Goal: Information Seeking & Learning: Learn about a topic

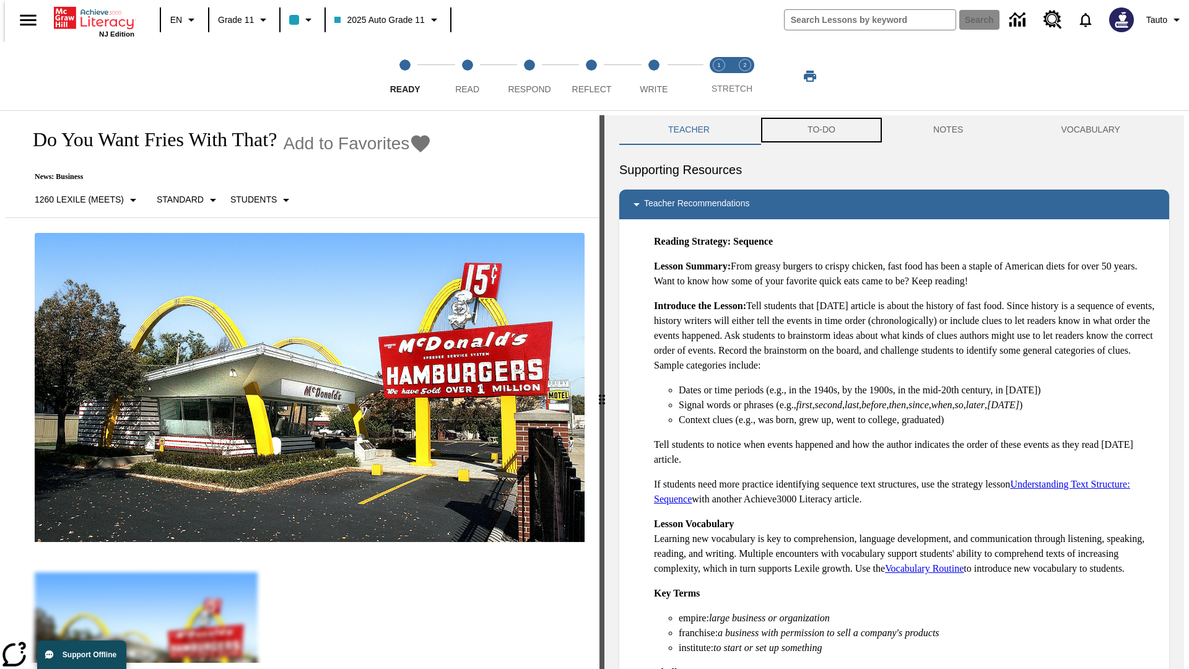
click at [821, 130] on button "TO-DO" at bounding box center [822, 130] width 126 height 30
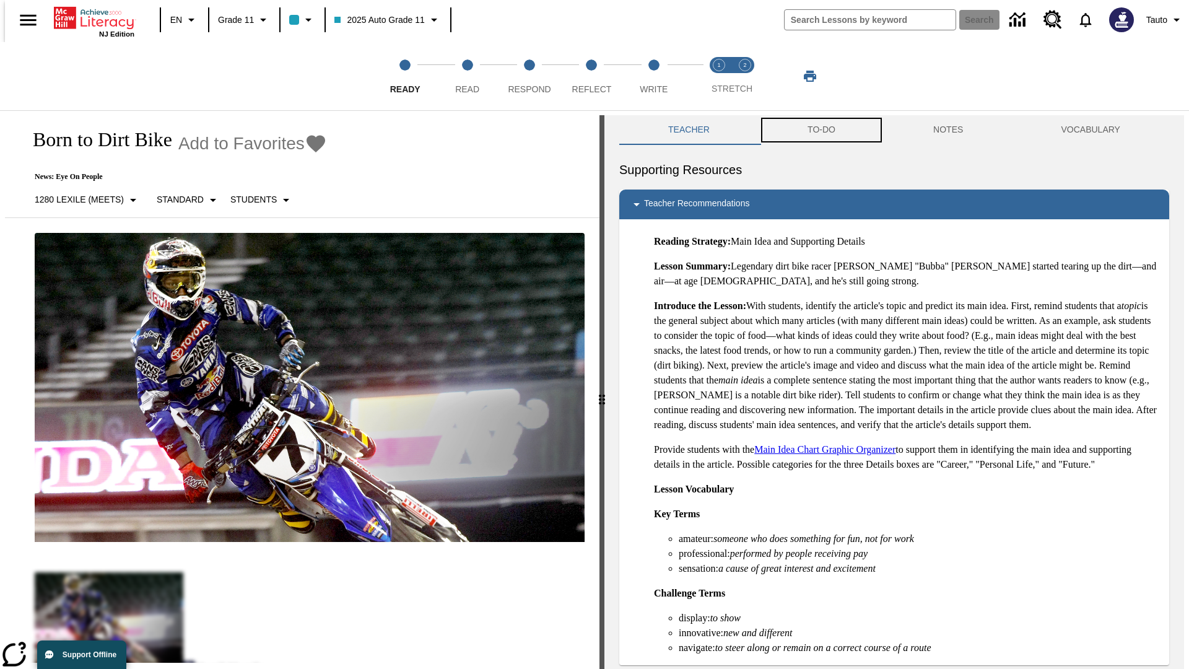
click at [821, 130] on button "TO-DO" at bounding box center [822, 130] width 126 height 30
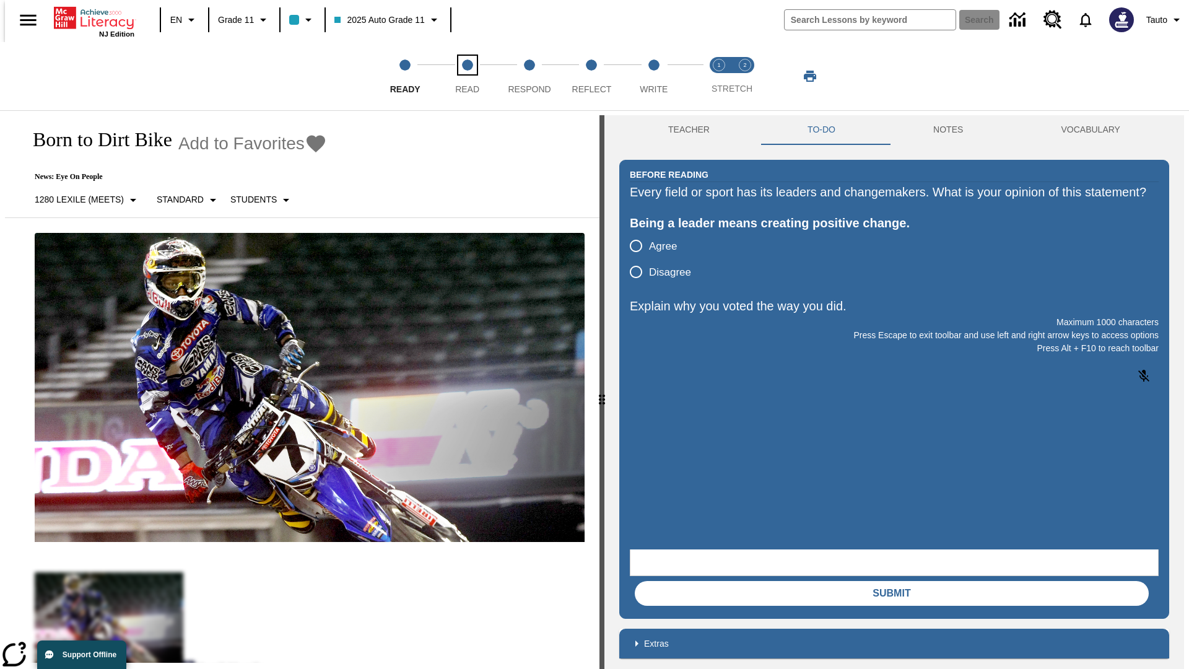
click at [467, 76] on span "Read" at bounding box center [467, 84] width 24 height 22
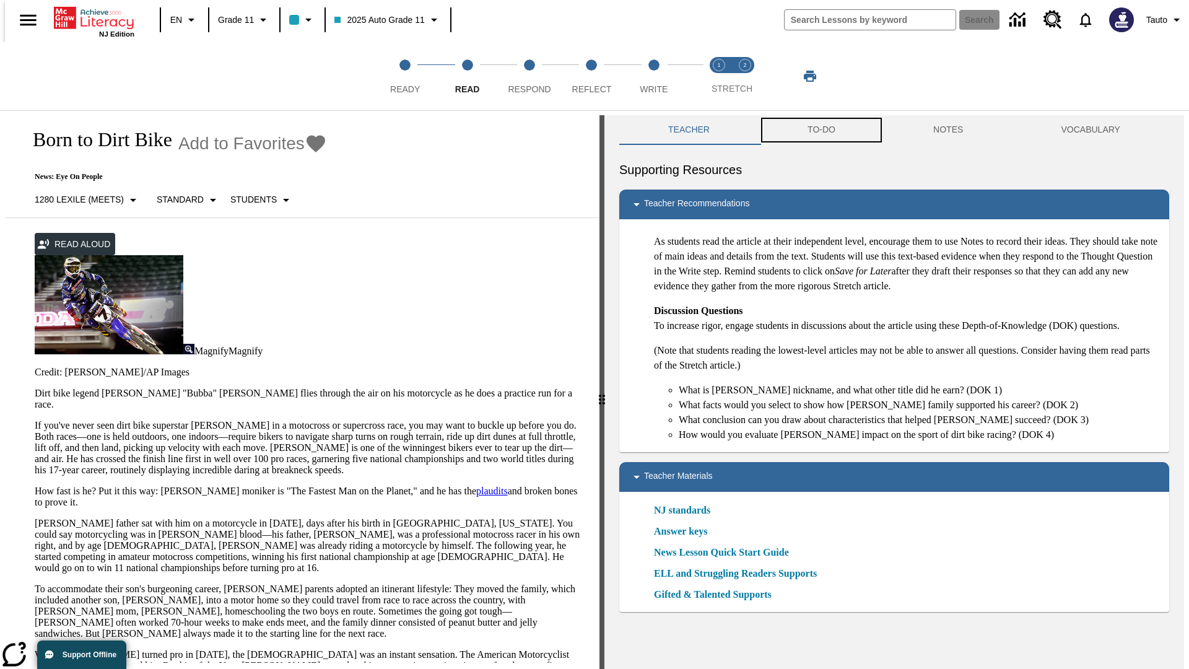
scroll to position [1, 0]
click at [821, 130] on button "TO-DO" at bounding box center [822, 130] width 126 height 30
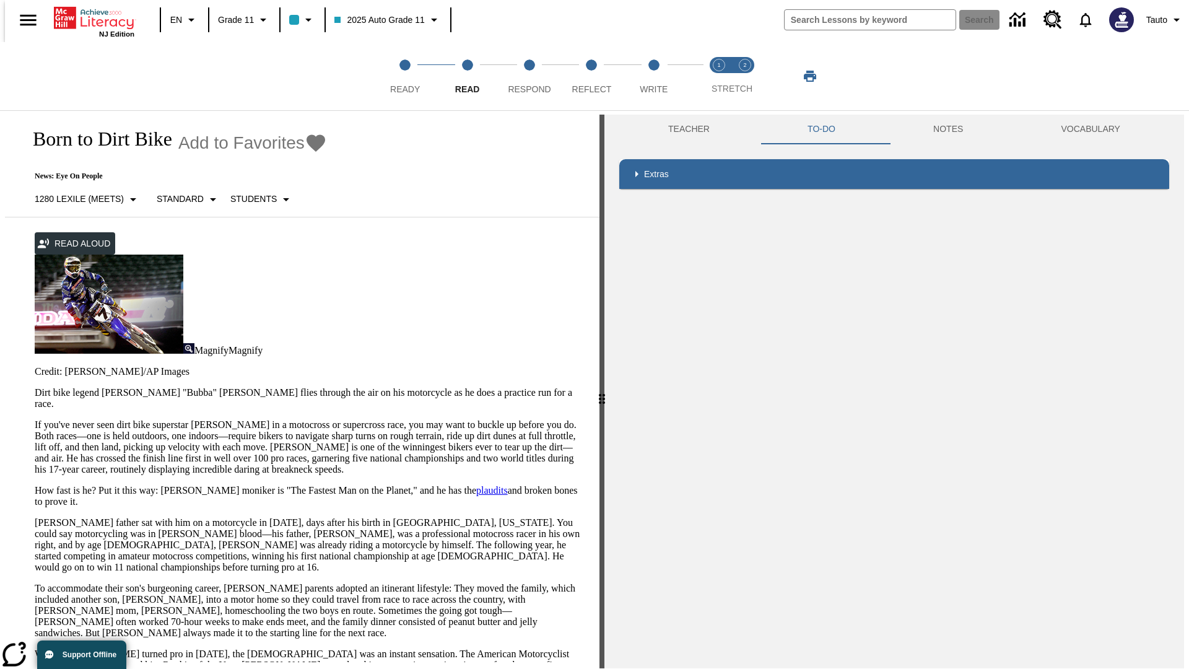
click at [35, 419] on p "If you've never seen dirt bike superstar [PERSON_NAME] in a motocross or superc…" at bounding box center [310, 447] width 550 height 56
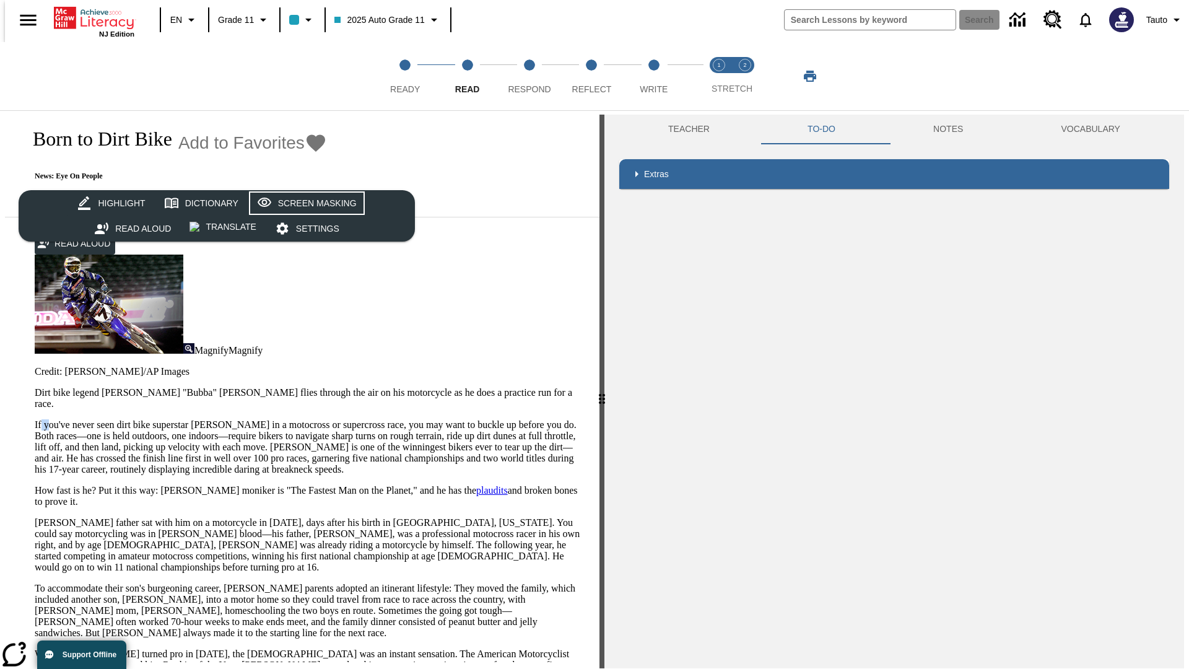
click at [305, 203] on div "Screen Masking" at bounding box center [317, 203] width 79 height 15
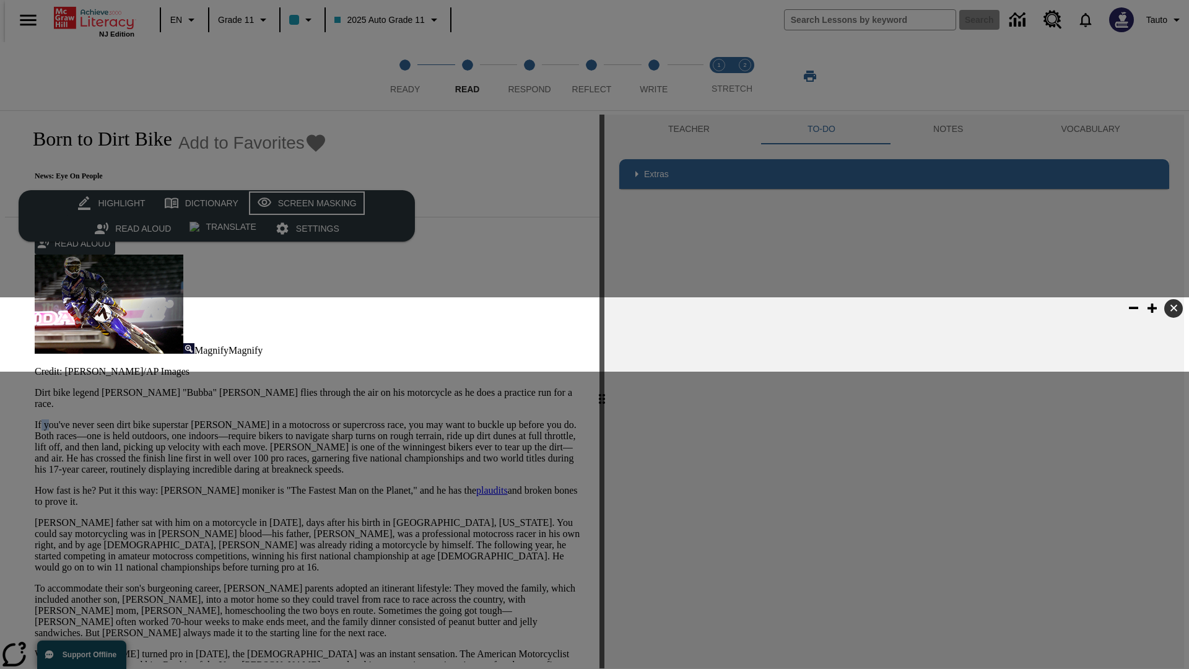
click at [305, 203] on div "Screen Masking" at bounding box center [317, 203] width 79 height 15
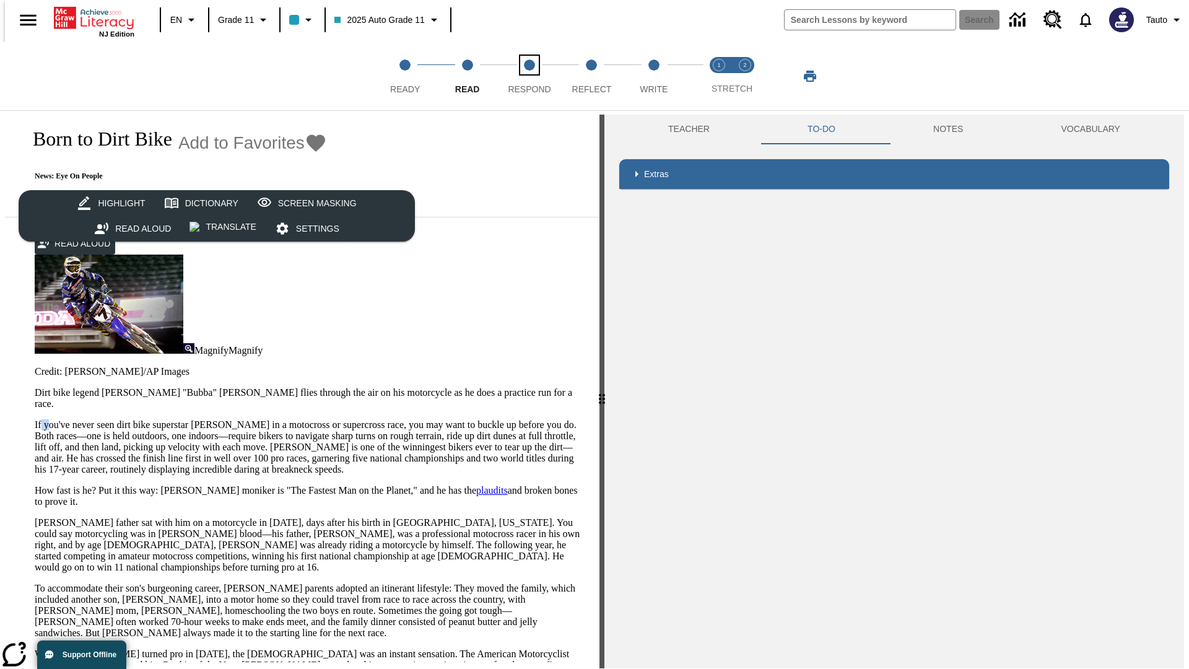
click at [530, 76] on span "Respond" at bounding box center [529, 84] width 43 height 22
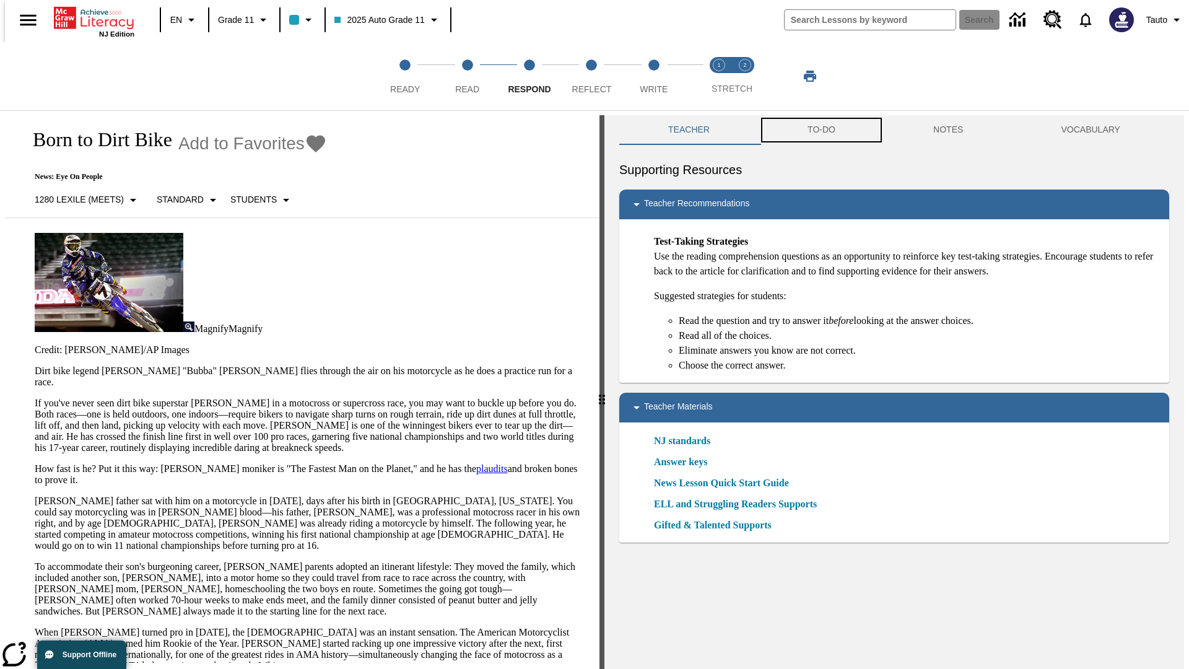
scroll to position [1, 0]
click at [821, 130] on button "TO-DO" at bounding box center [822, 130] width 126 height 30
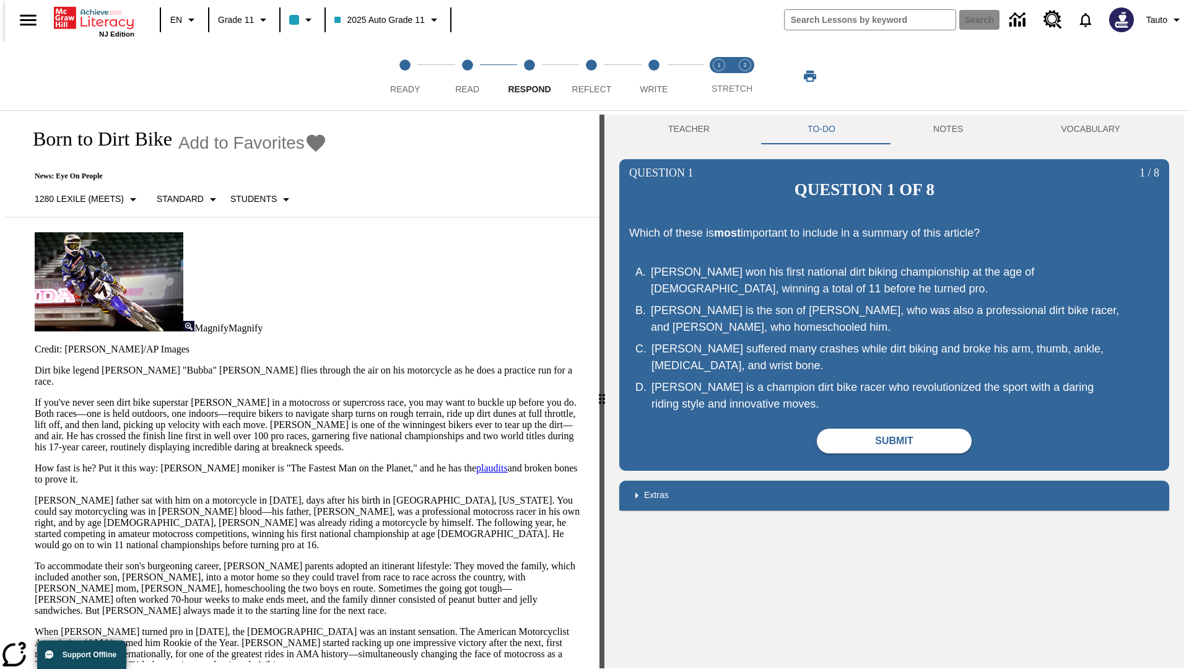
click at [35, 397] on p "If you've never seen dirt bike superstar [PERSON_NAME] in a motocross or superc…" at bounding box center [310, 425] width 550 height 56
click at [591, 76] on span "Reflect" at bounding box center [592, 84] width 40 height 22
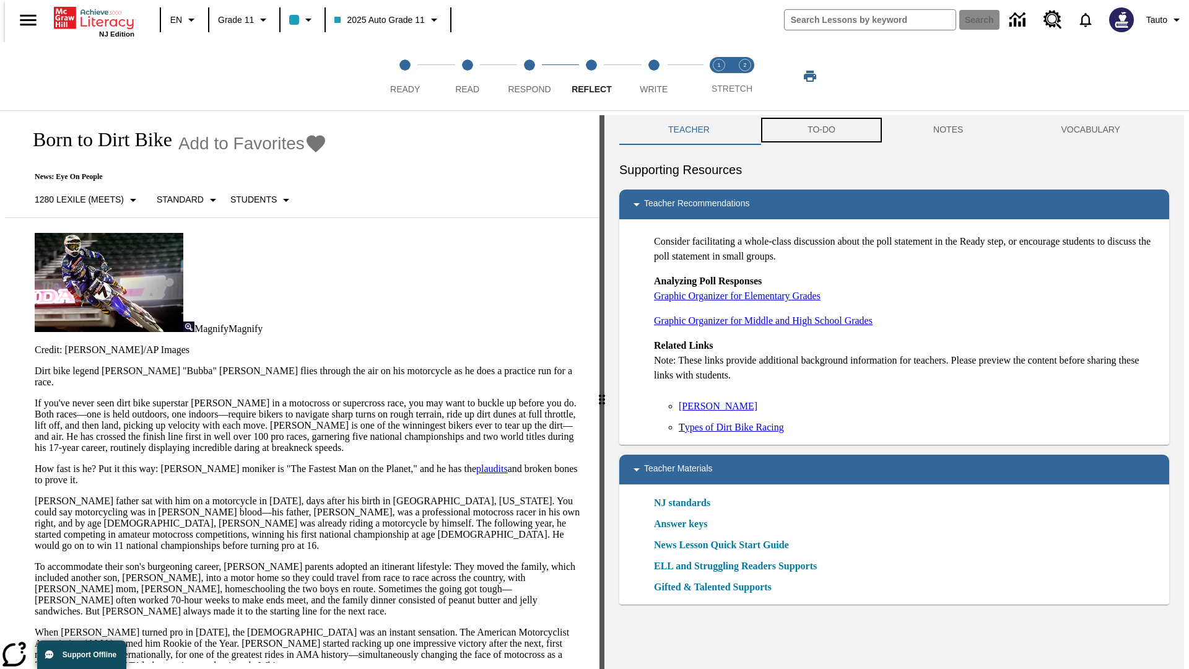
scroll to position [1, 0]
click at [821, 130] on button "TO-DO" at bounding box center [822, 130] width 126 height 30
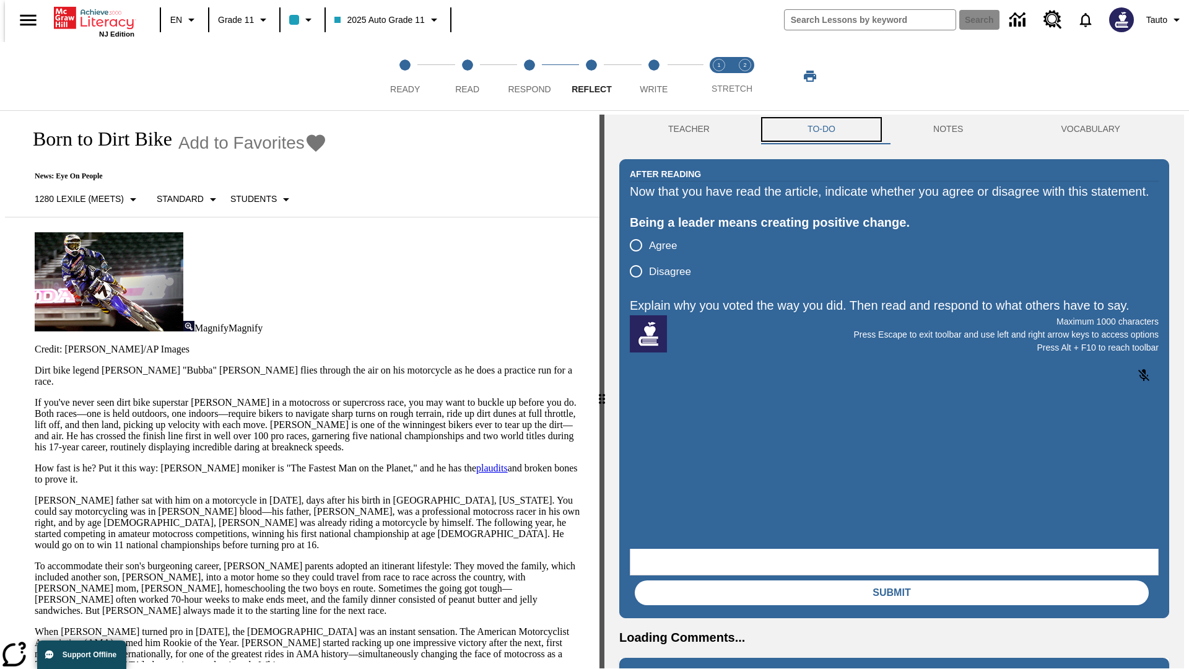
scroll to position [0, 0]
click at [35, 397] on p "If you've never seen dirt bike superstar [PERSON_NAME] in a motocross or superc…" at bounding box center [310, 425] width 550 height 56
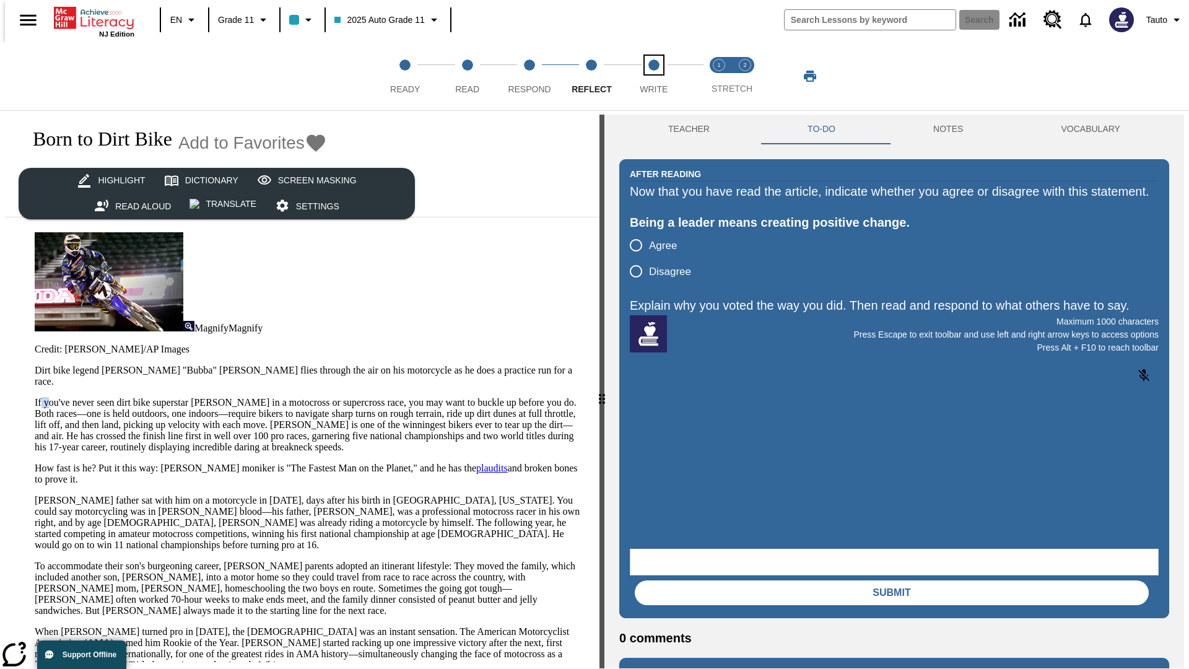
click at [653, 76] on span "Write" at bounding box center [654, 84] width 28 height 22
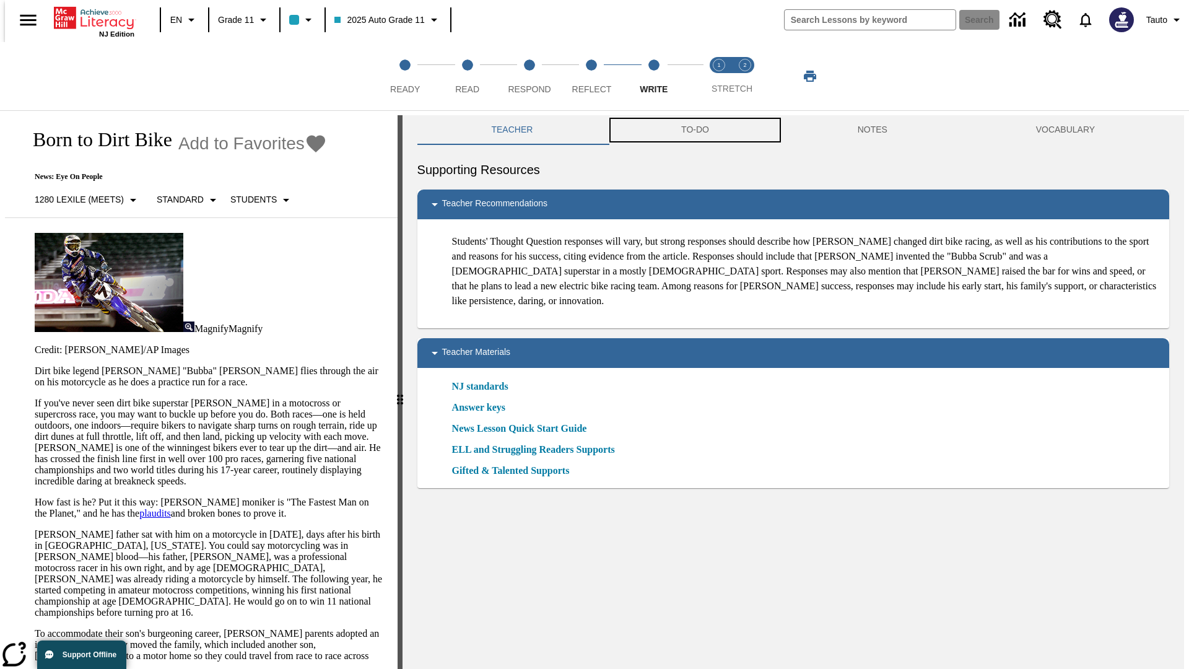
scroll to position [1, 0]
click at [694, 130] on button "TO-DO" at bounding box center [695, 130] width 177 height 30
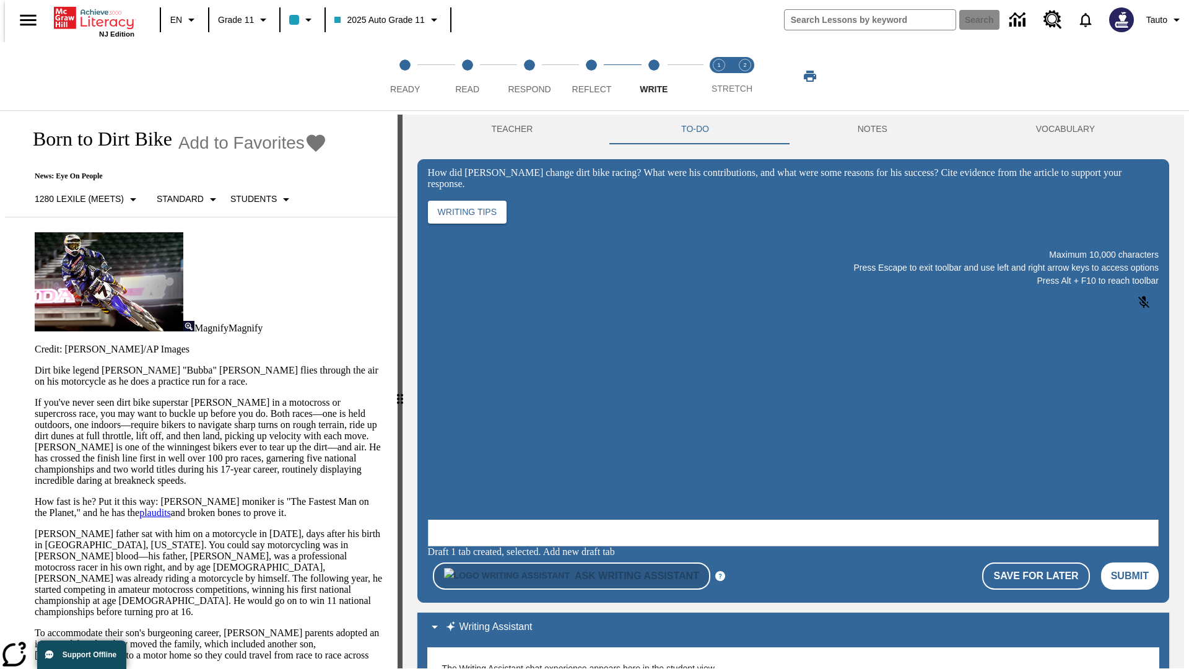
scroll to position [0, 0]
click at [35, 397] on p "If you've never seen dirt bike superstar [PERSON_NAME] in a motocross or superc…" at bounding box center [209, 441] width 348 height 89
click at [719, 76] on span "Stretch Read step 1 of 2" at bounding box center [719, 84] width 16 height 22
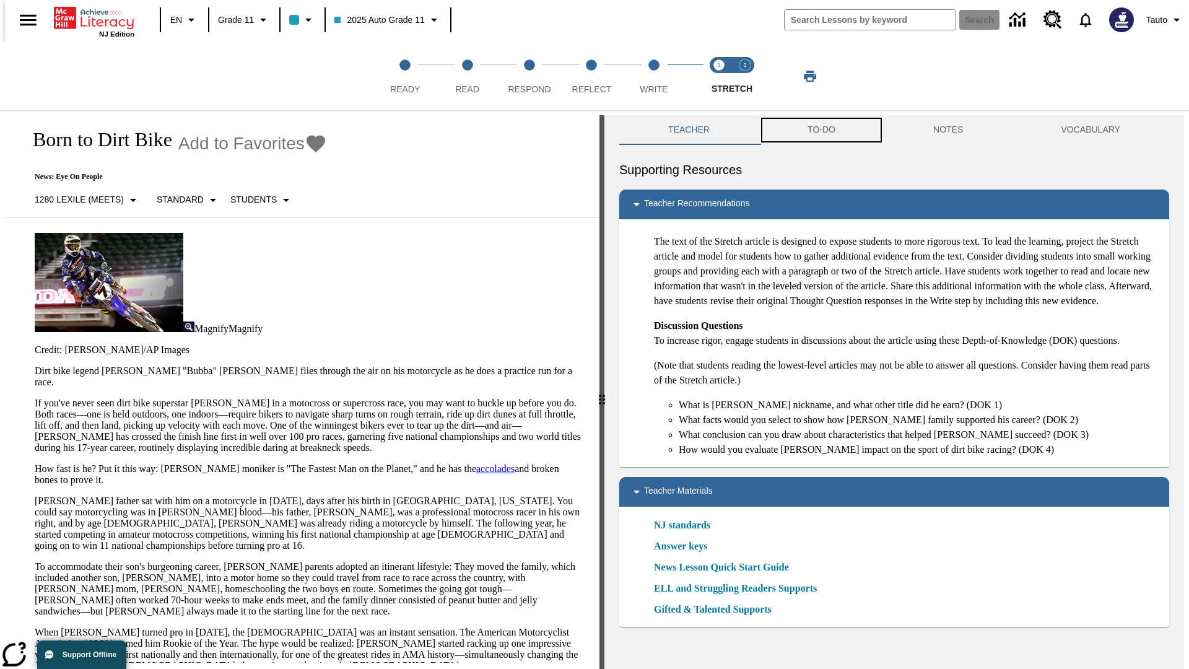
scroll to position [1, 0]
click at [821, 130] on button "TO-DO" at bounding box center [822, 130] width 126 height 30
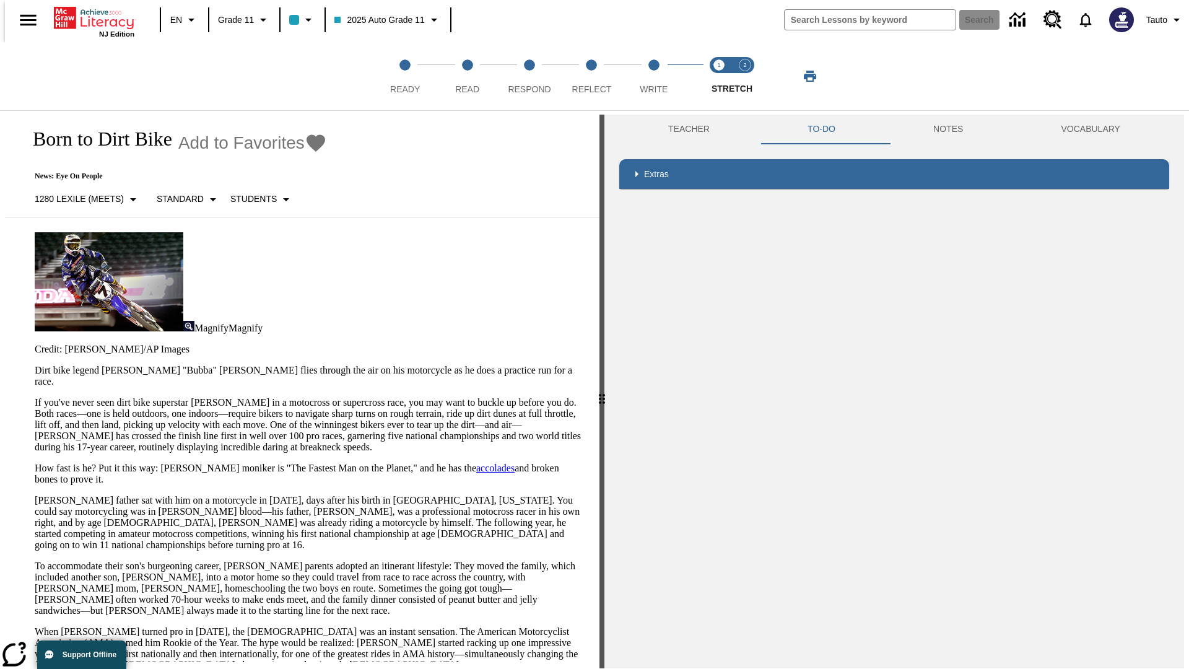
click at [35, 397] on p "If you've never seen dirt bike superstar [PERSON_NAME] in a motocross or superc…" at bounding box center [310, 425] width 550 height 56
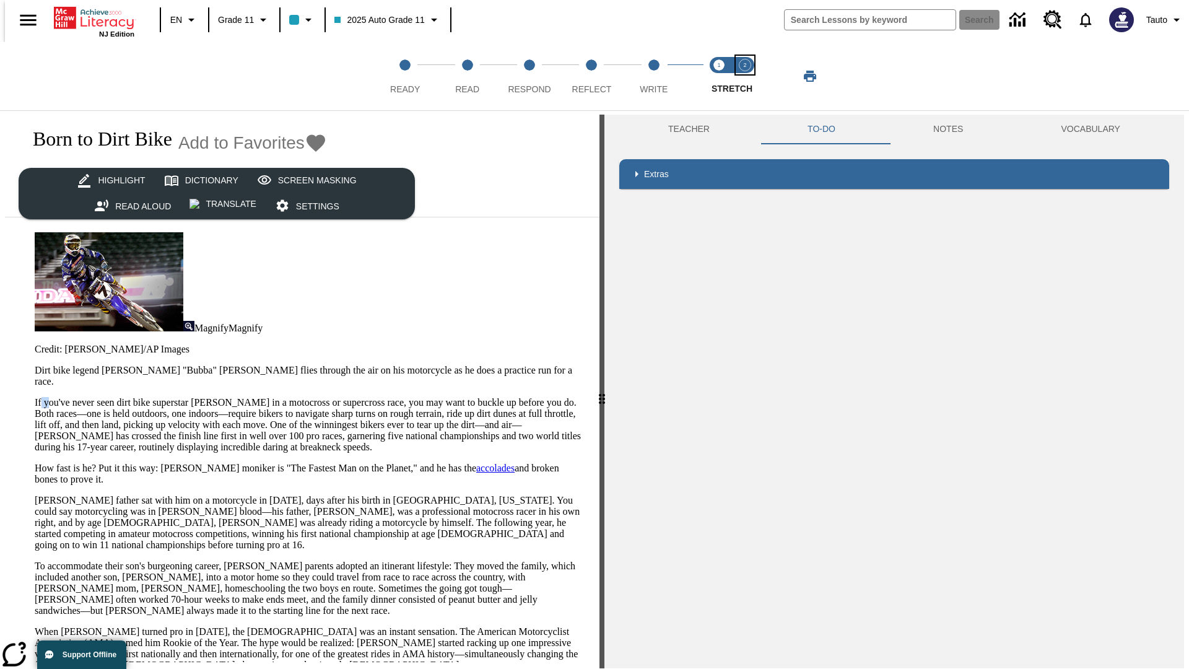
click at [745, 76] on span "Stretch Respond step 2 of 2" at bounding box center [745, 84] width 16 height 22
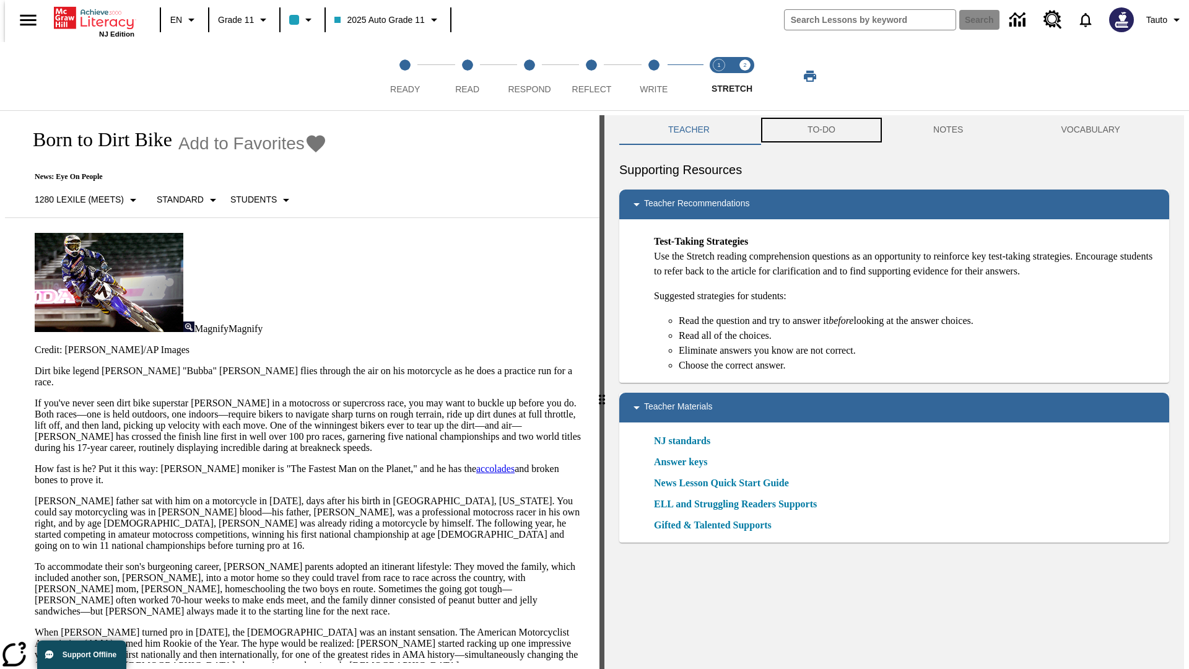
scroll to position [1, 0]
